Goal: Communication & Community: Ask a question

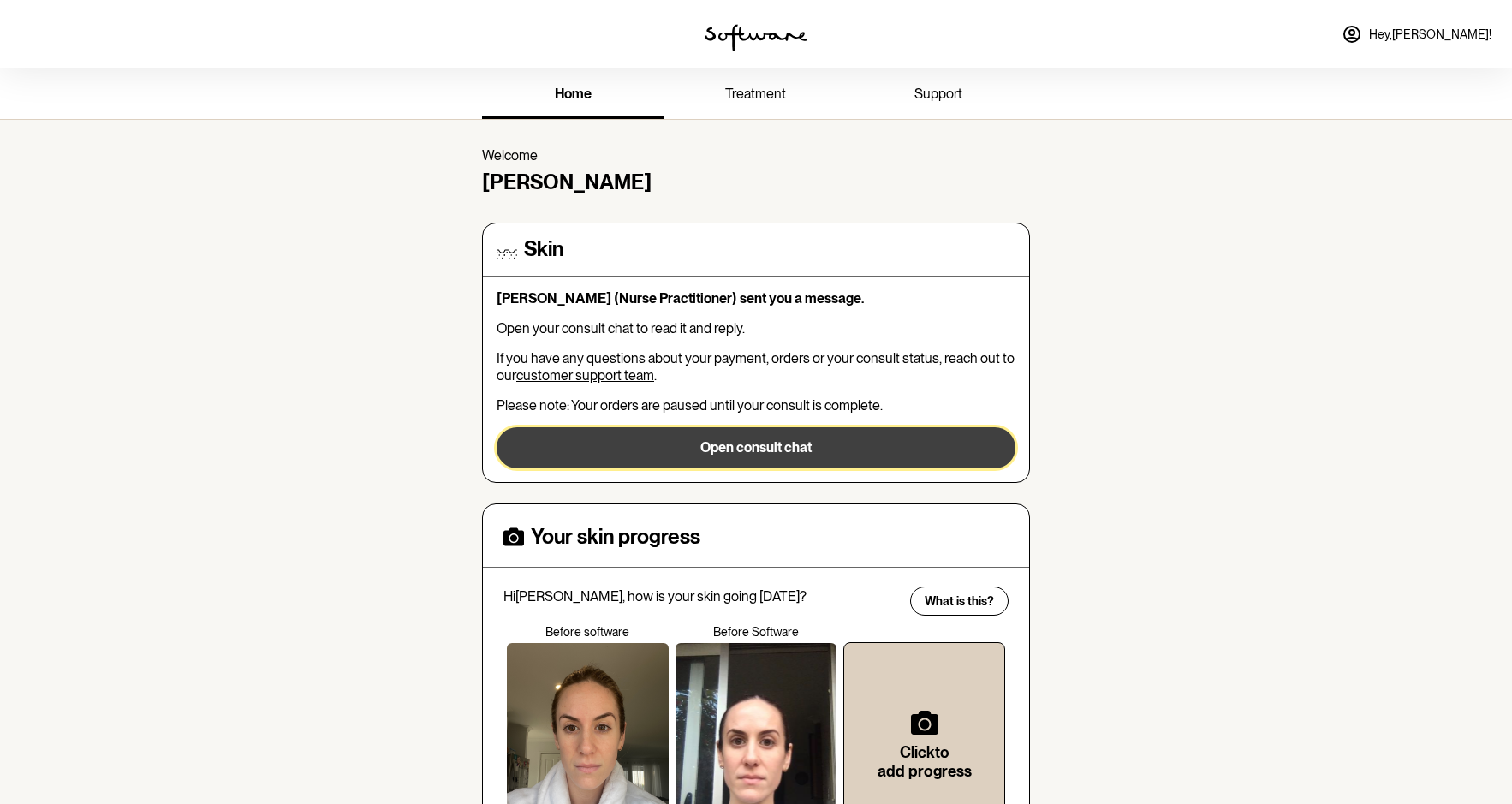
click at [820, 447] on button "Open consult chat" at bounding box center [756, 448] width 518 height 41
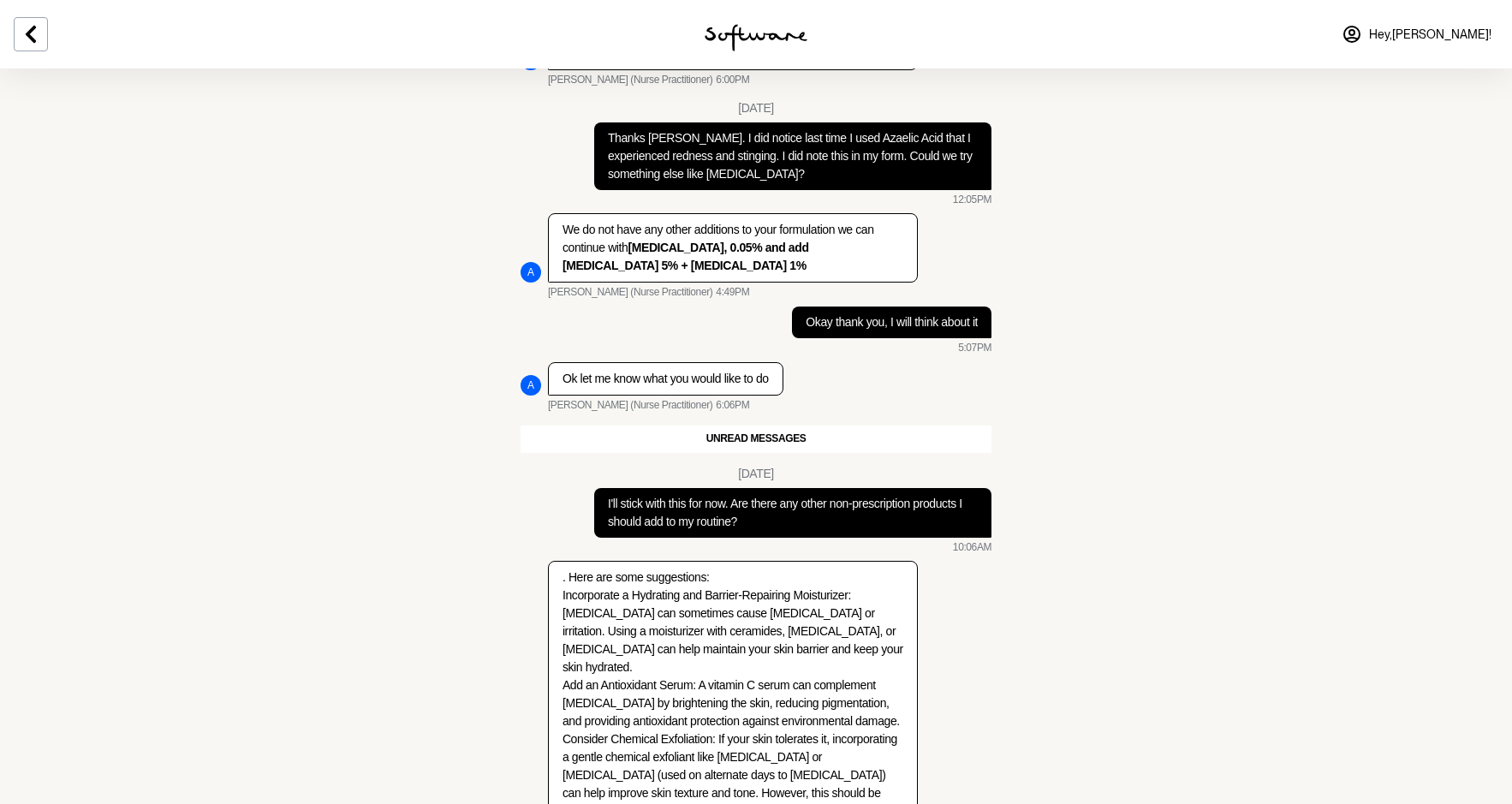
scroll to position [5006, 0]
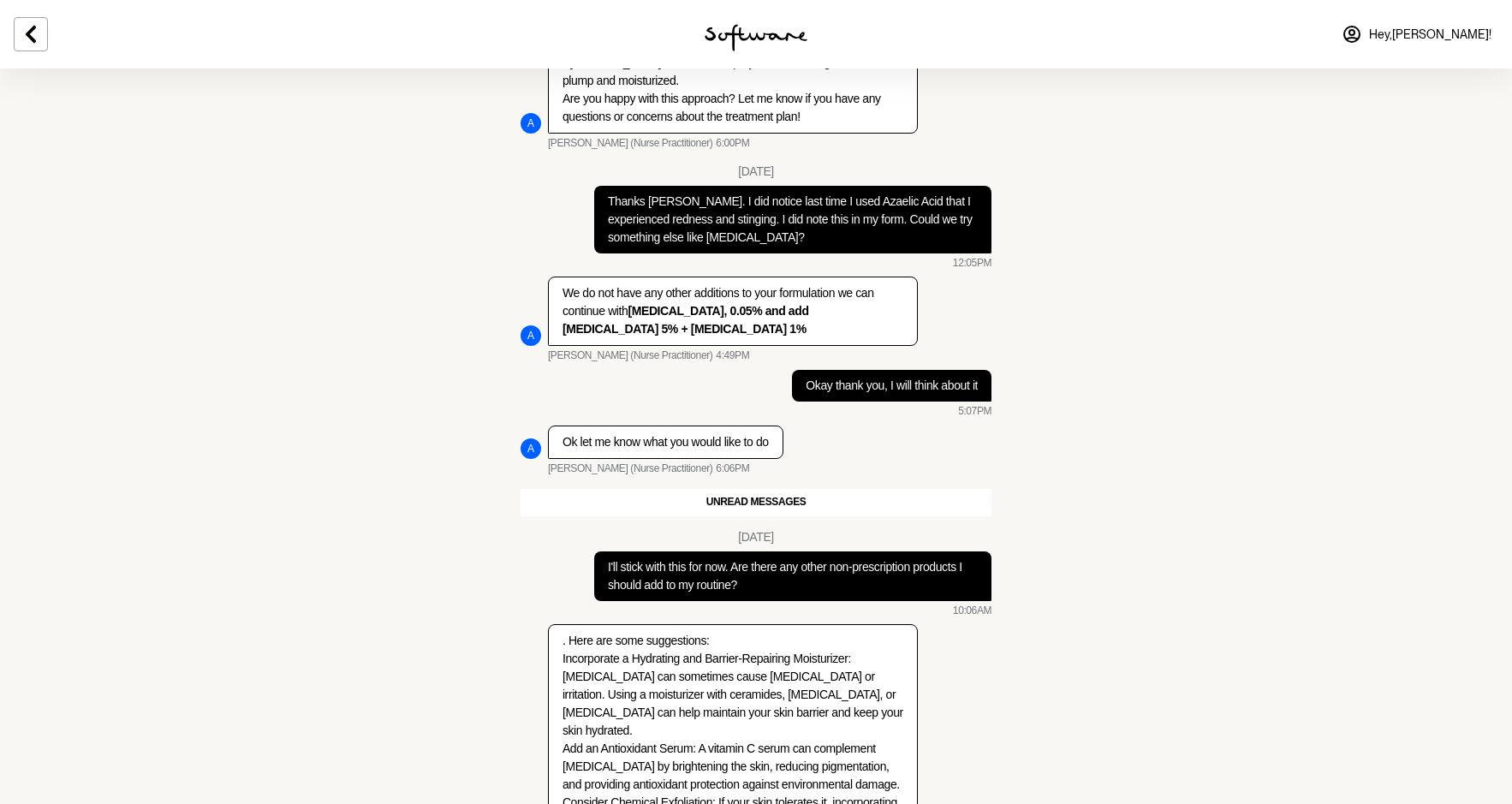
click at [1474, 30] on span "Hey, [PERSON_NAME] !" at bounding box center [1430, 34] width 122 height 14
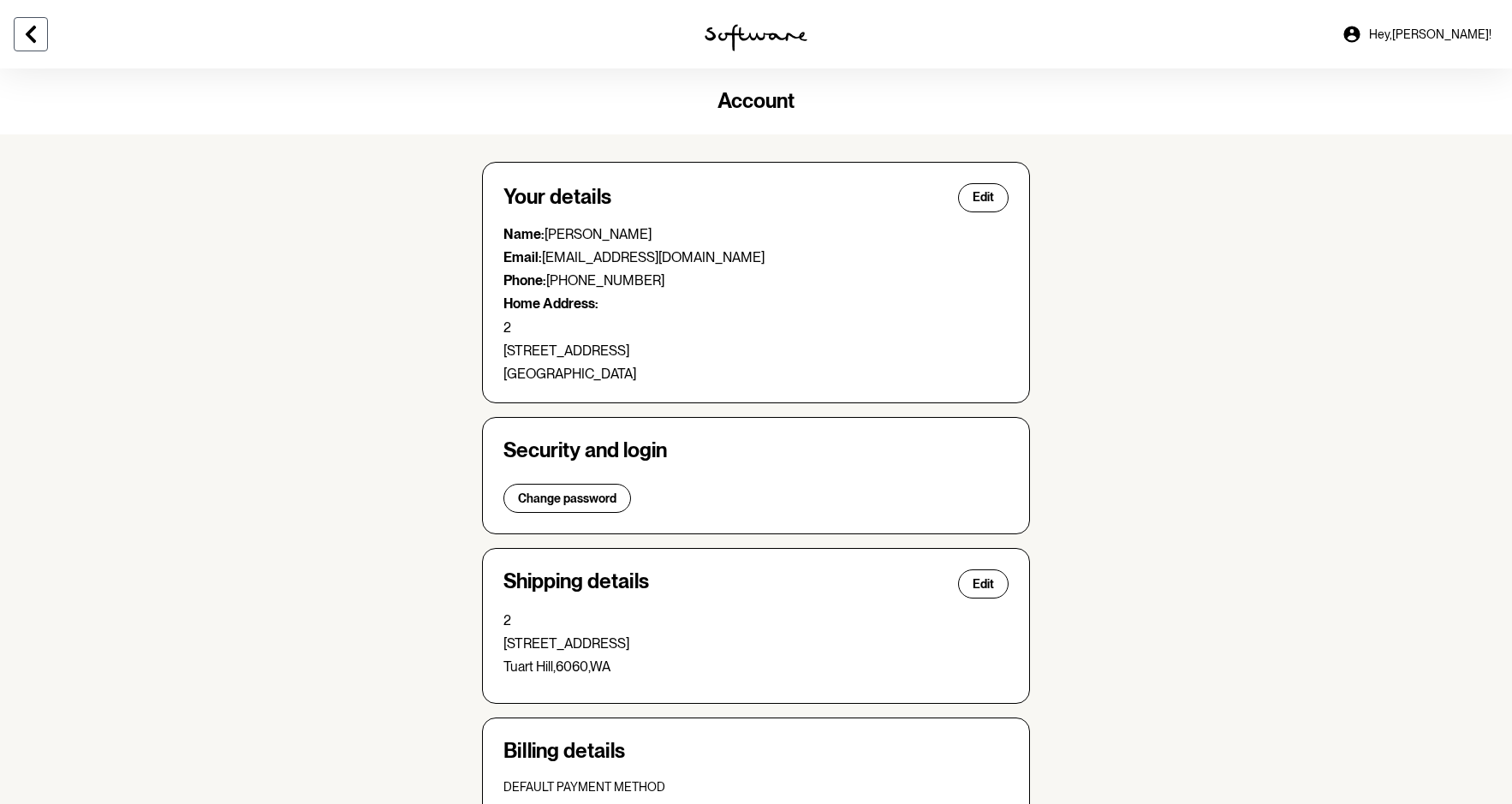
click at [26, 28] on icon at bounding box center [31, 34] width 21 height 21
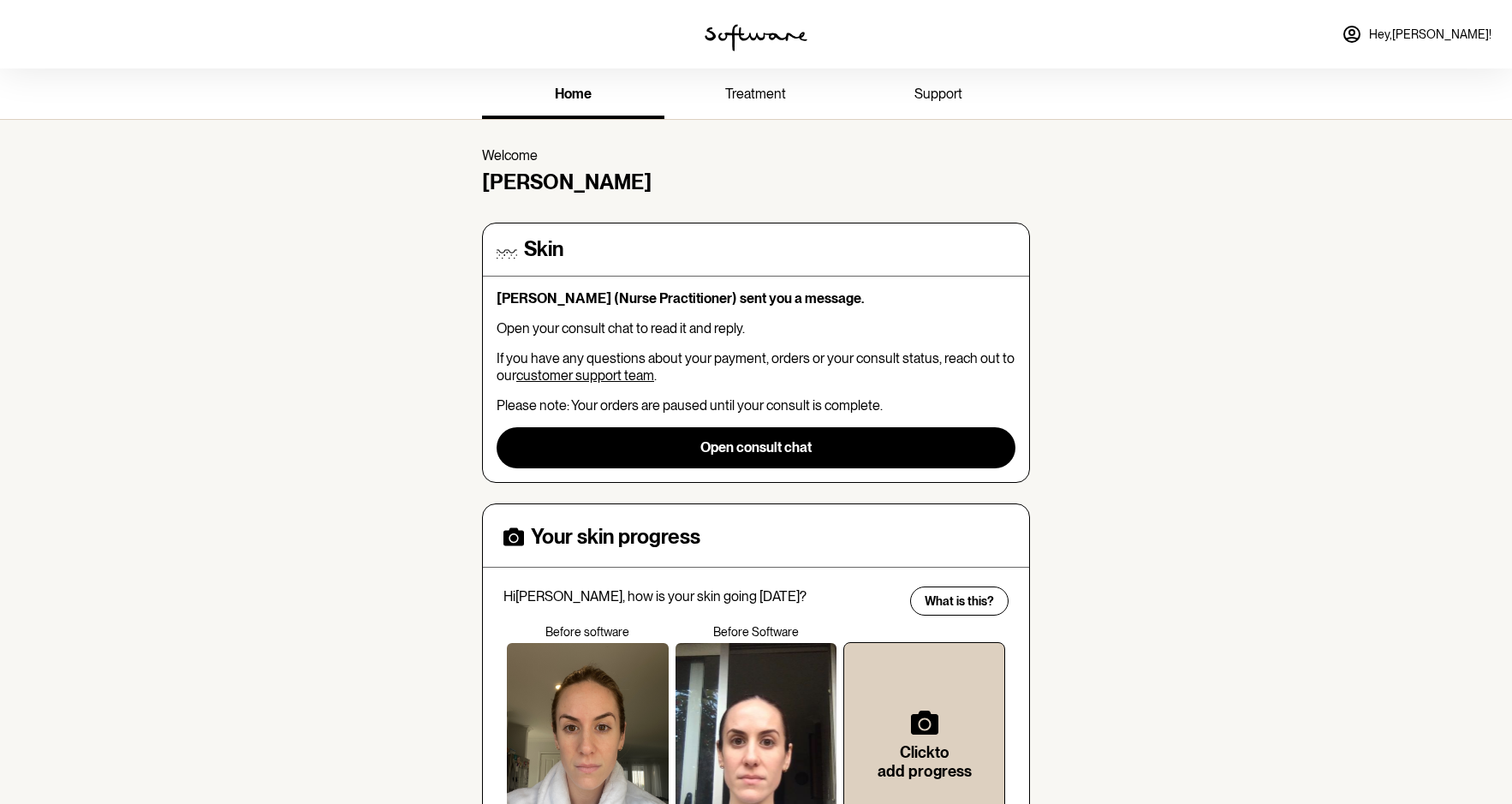
click at [771, 106] on link "treatment" at bounding box center [756, 95] width 183 height 47
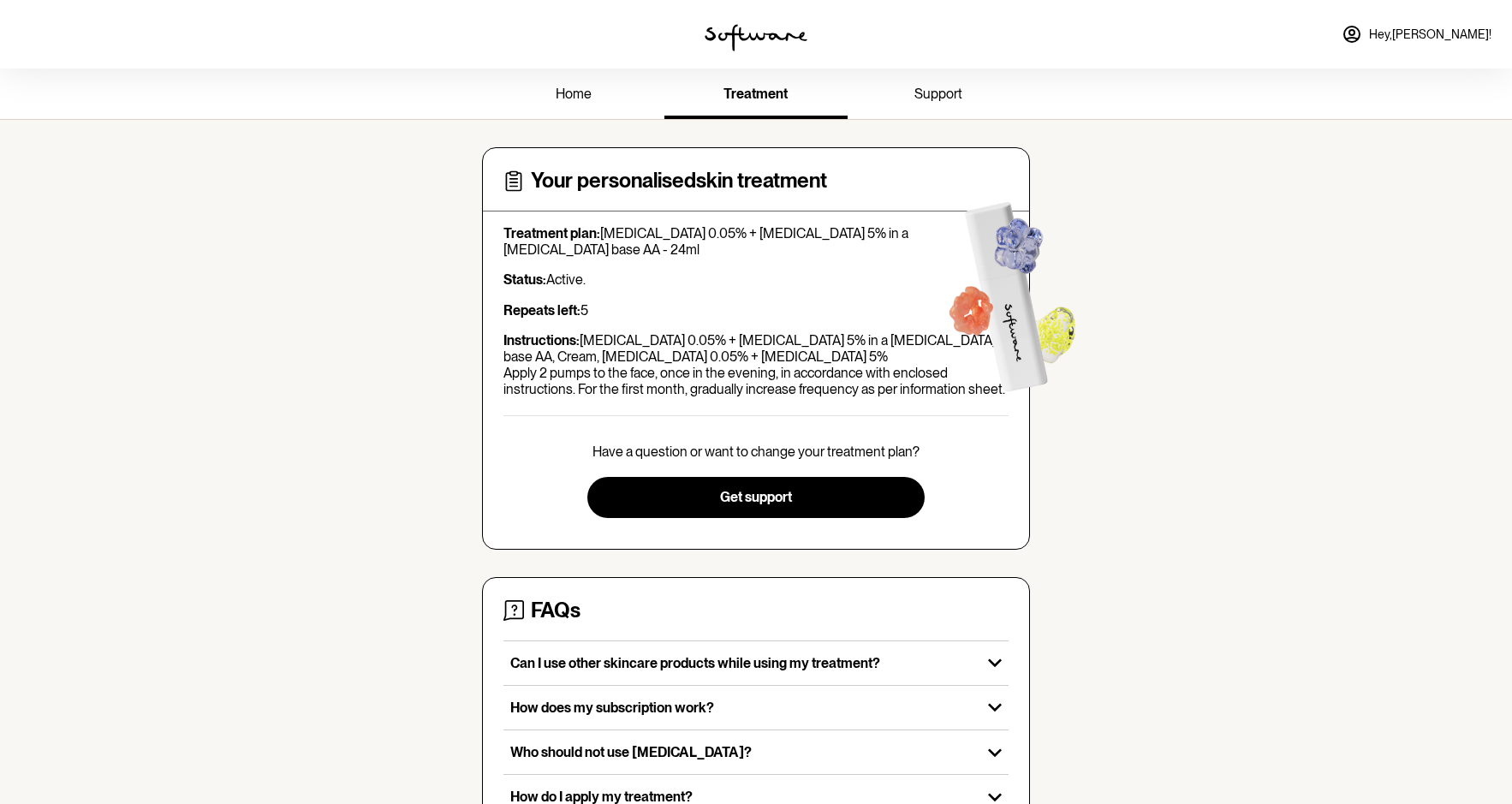
click at [564, 89] on span "home" at bounding box center [573, 93] width 36 height 16
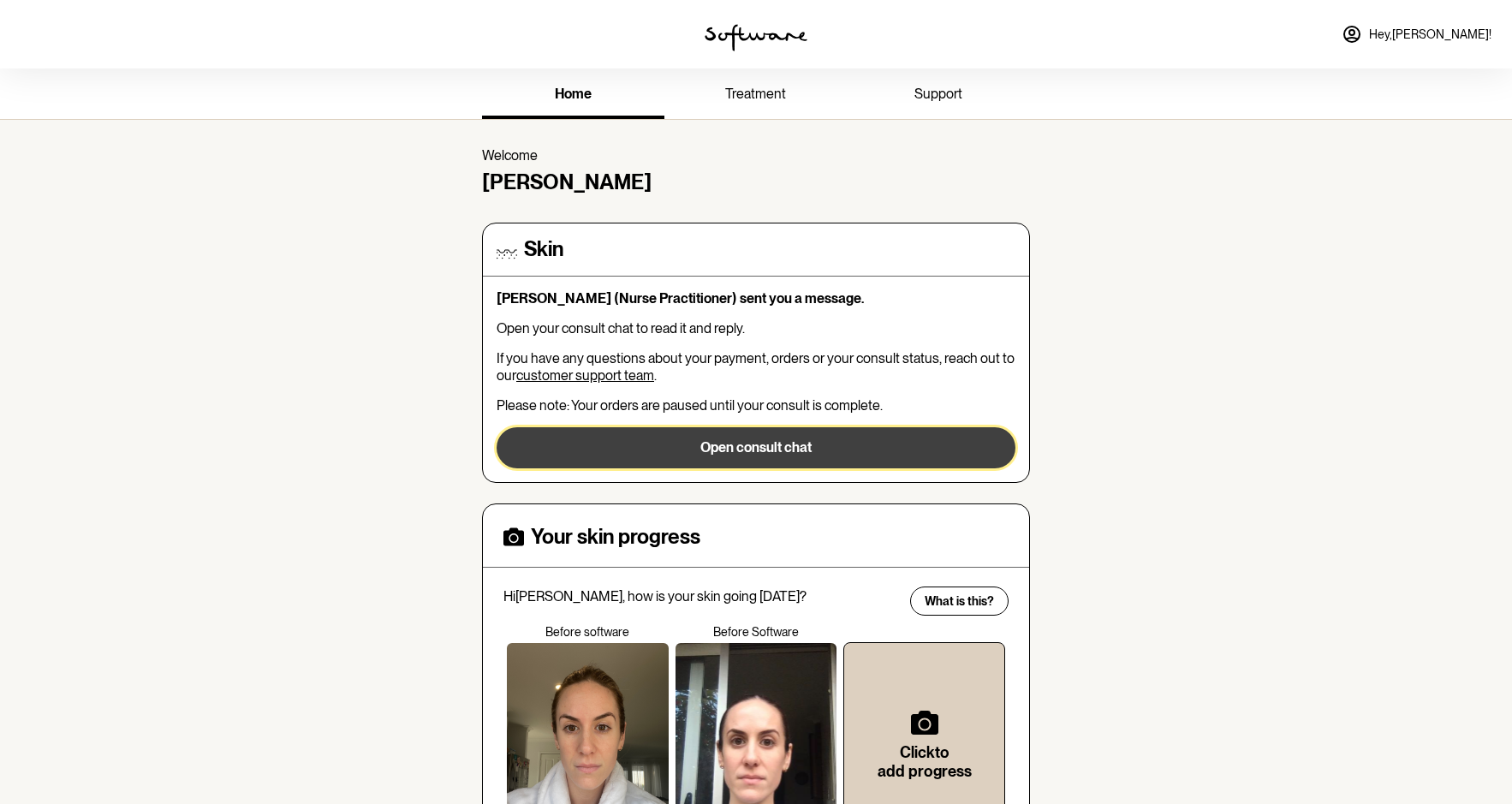
click at [709, 438] on button "Open consult chat" at bounding box center [756, 448] width 518 height 41
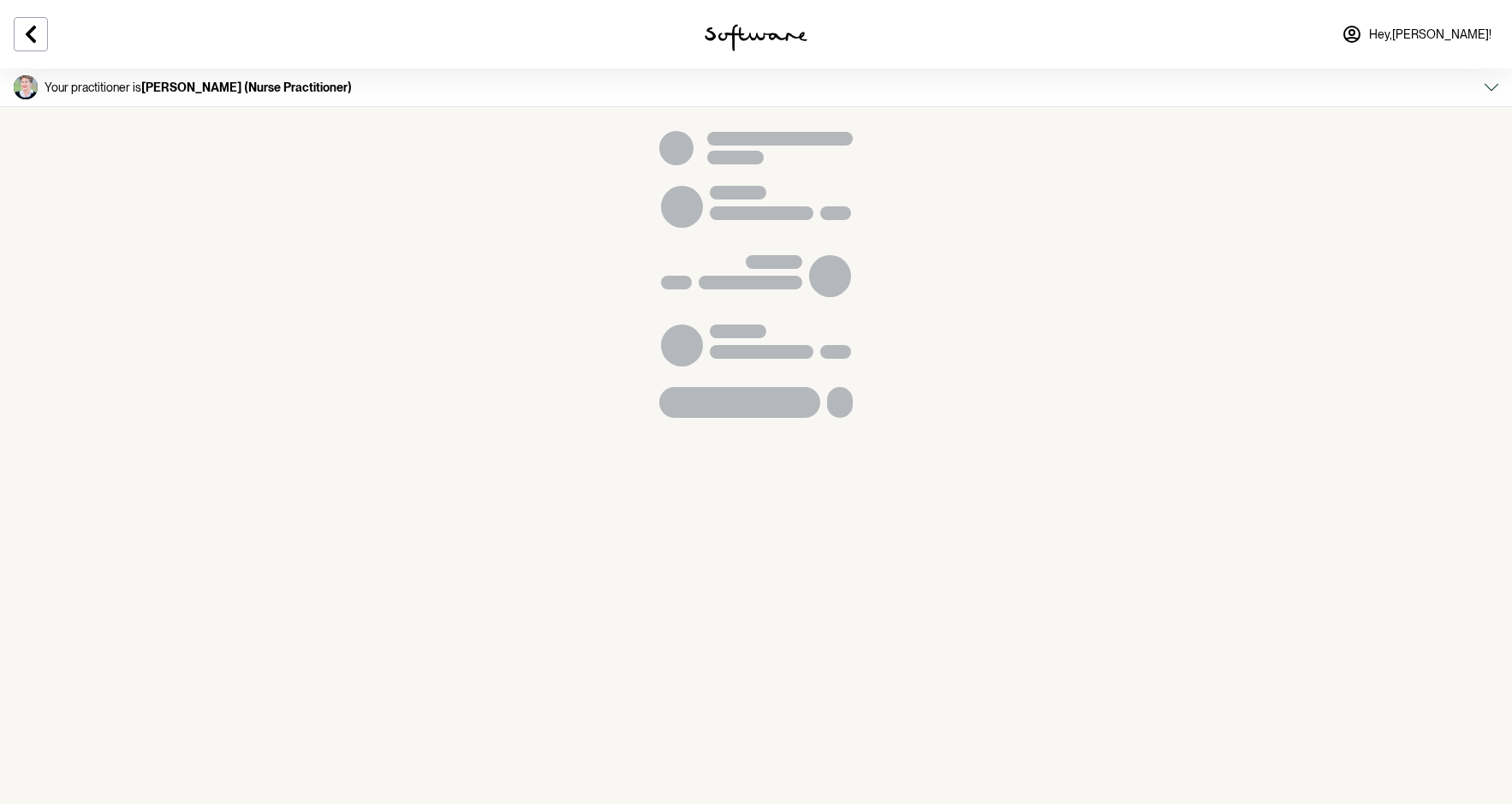
scroll to position [5613, 0]
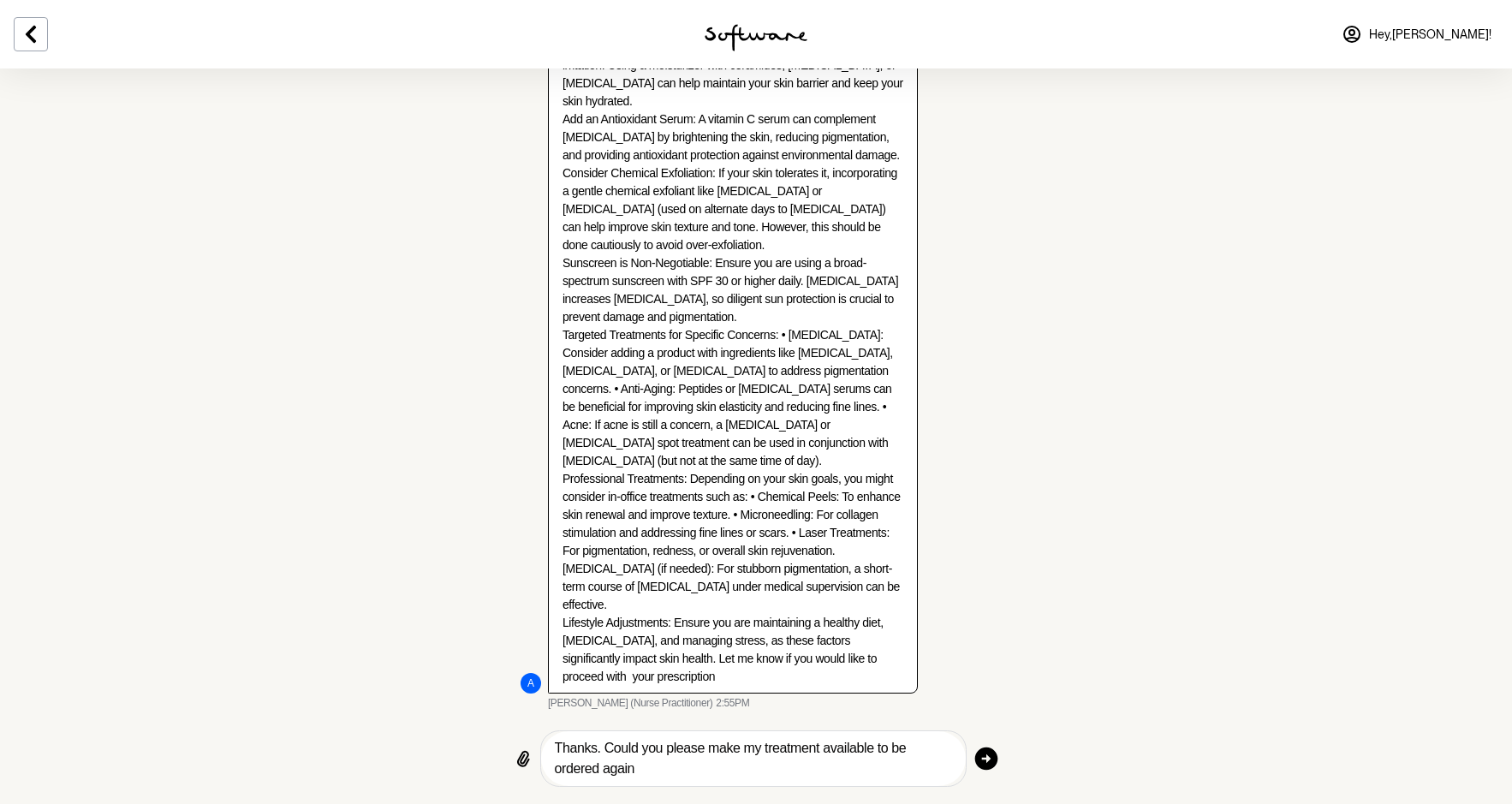
type textarea "Thanks. Could you please make my treatment available to be ordered again"
click at [980, 773] on icon "button" at bounding box center [985, 758] width 27 height 27
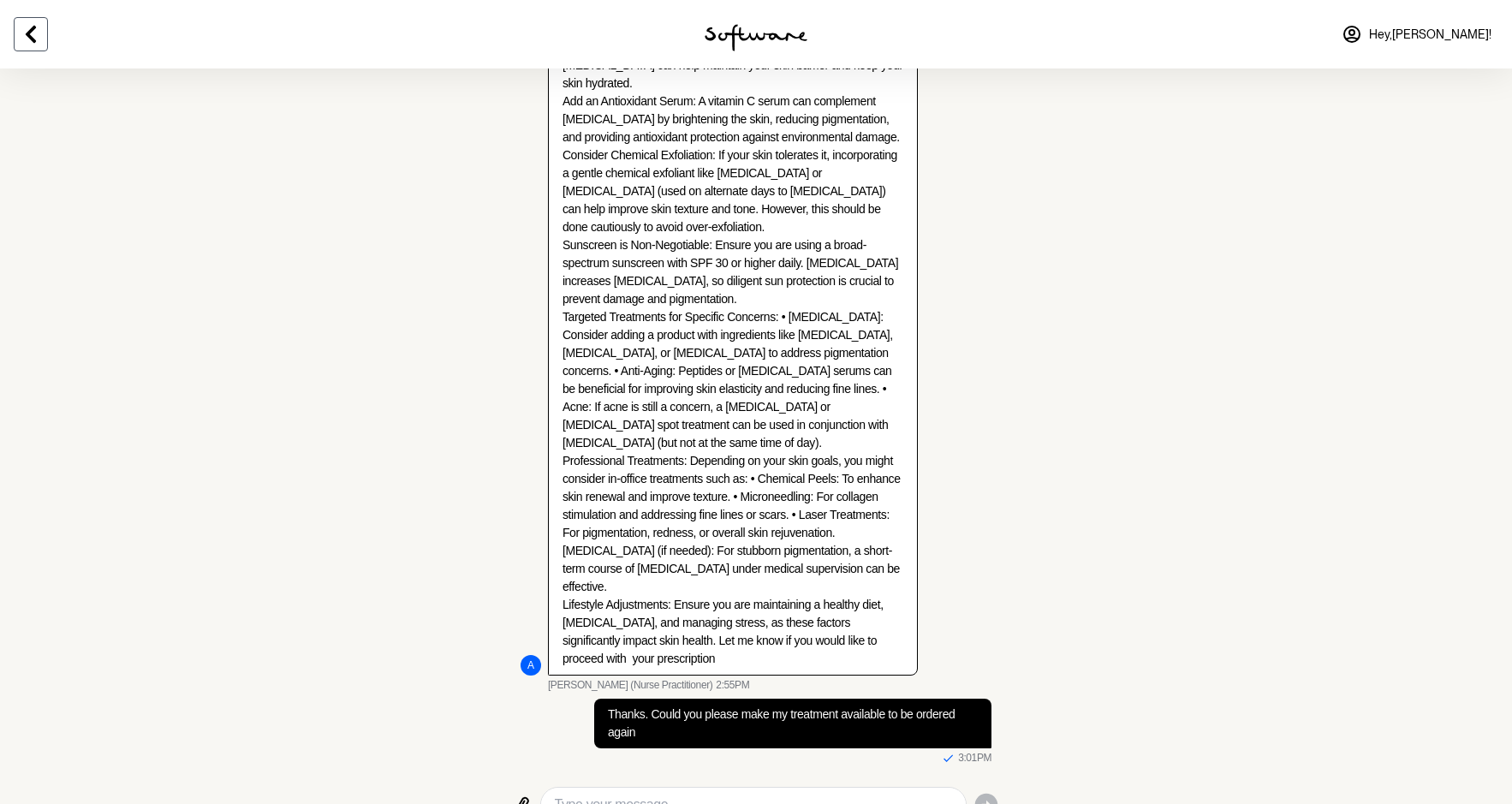
click at [31, 37] on icon at bounding box center [30, 34] width 10 height 17
